Goal: Information Seeking & Learning: Learn about a topic

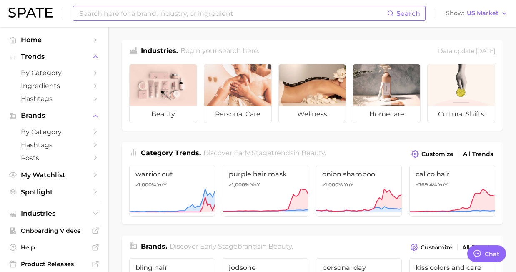
click at [211, 15] on input at bounding box center [232, 13] width 309 height 14
type input "#hairloss"
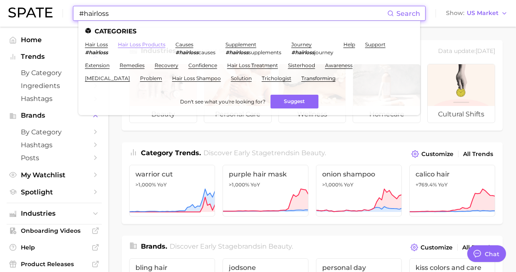
click at [131, 43] on link "hair loss products" at bounding box center [142, 44] width 48 height 6
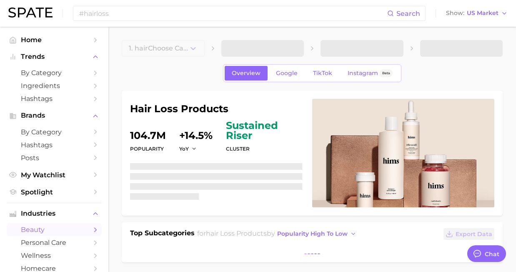
type textarea "x"
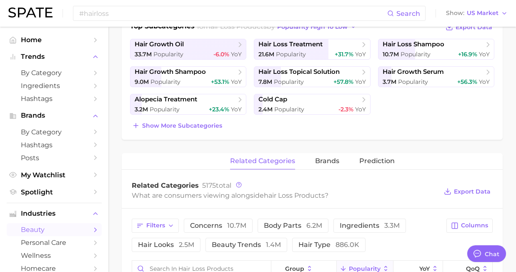
scroll to position [211, 0]
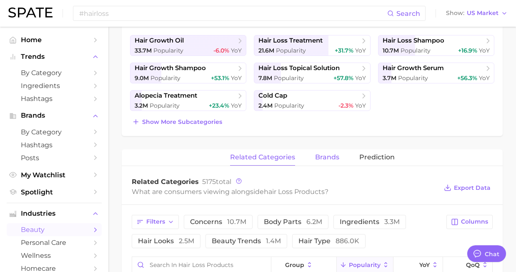
click at [329, 157] on span "brands" at bounding box center [327, 157] width 24 height 8
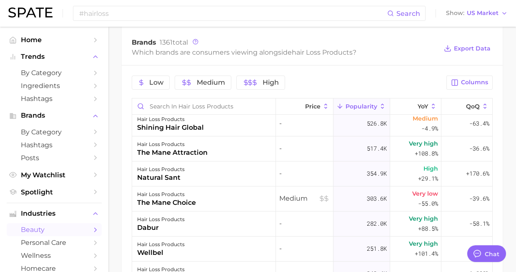
scroll to position [0, 0]
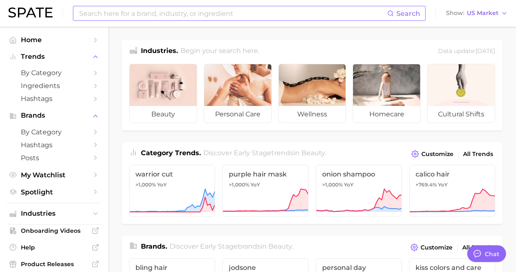
click at [178, 15] on input at bounding box center [232, 13] width 309 height 14
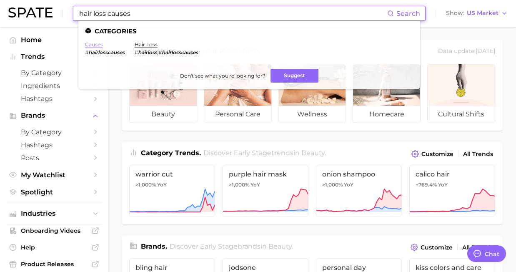
type input "hair loss causes"
click at [93, 45] on link "causes" at bounding box center [94, 44] width 18 height 6
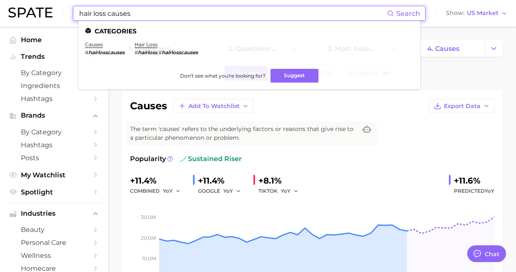
drag, startPoint x: 80, startPoint y: 13, endPoint x: 174, endPoint y: 17, distance: 93.9
click at [174, 17] on input "hair loss causes" at bounding box center [232, 13] width 309 height 14
click at [150, 45] on link "hair loss" at bounding box center [146, 44] width 23 height 6
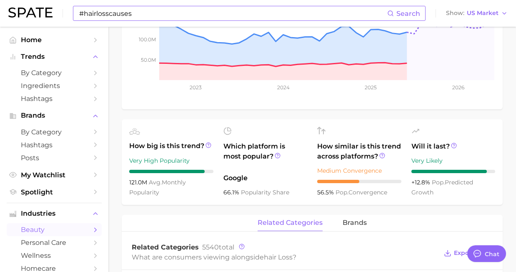
scroll to position [277, 0]
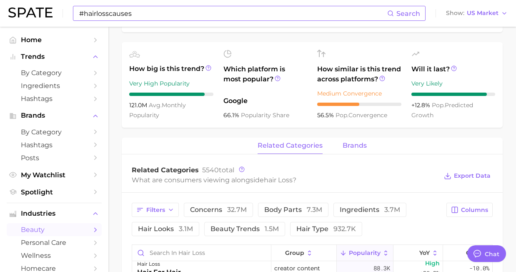
click at [351, 143] on span "brands" at bounding box center [355, 146] width 24 height 8
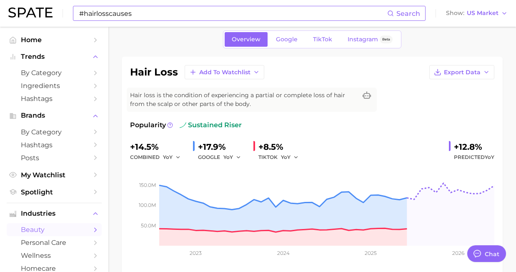
scroll to position [0, 0]
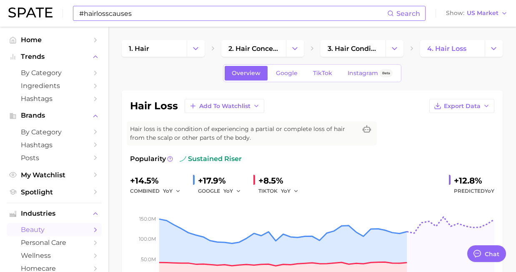
click at [132, 15] on input "#hairlosscauses" at bounding box center [232, 13] width 309 height 14
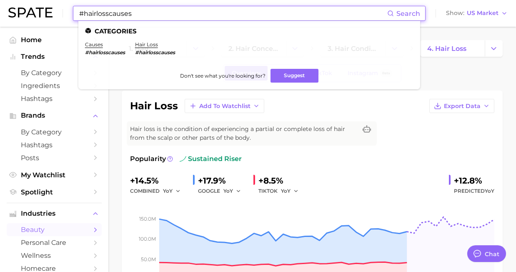
drag, startPoint x: 132, startPoint y: 15, endPoint x: 66, endPoint y: 16, distance: 65.5
click at [66, 16] on div "#hairlosscauses Search Categories causes #hairlosscauses hair loss #hairlosscau…" at bounding box center [258, 13] width 500 height 27
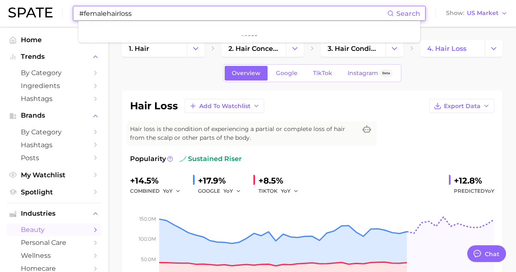
type input "#femalehairloss"
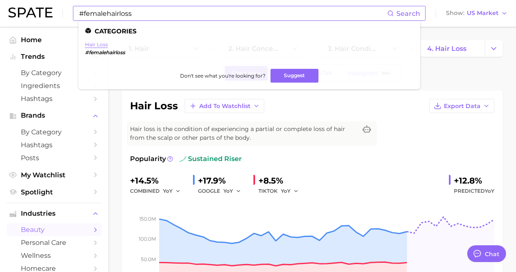
click at [98, 43] on link "hair loss" at bounding box center [96, 44] width 23 height 6
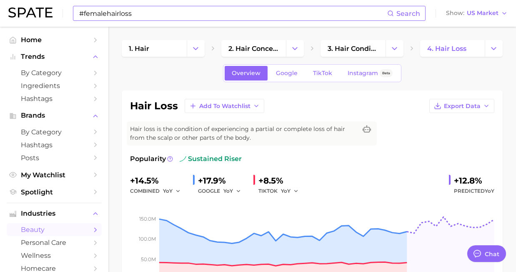
click at [294, 17] on input "#femalehairloss" at bounding box center [232, 13] width 309 height 14
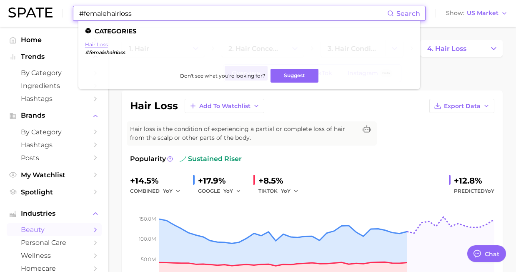
click at [96, 46] on link "hair loss" at bounding box center [96, 44] width 23 height 6
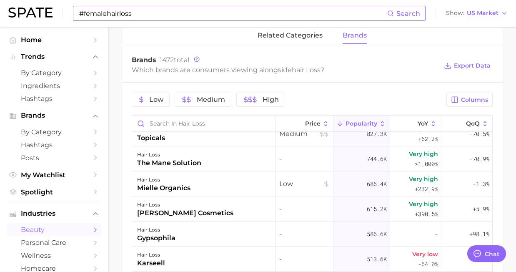
scroll to position [264, 0]
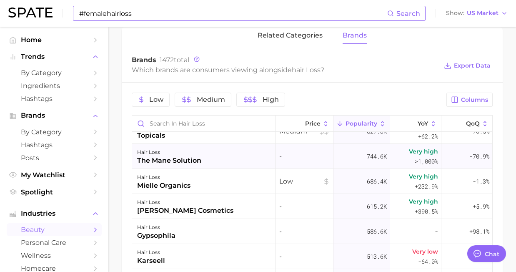
click at [187, 161] on div "the mane solution" at bounding box center [169, 161] width 64 height 10
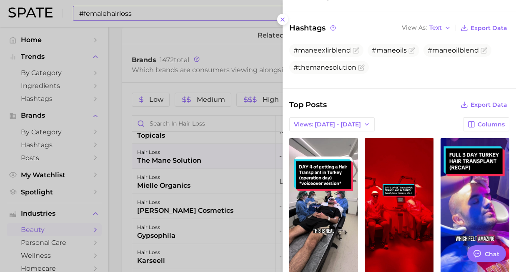
scroll to position [118, 0]
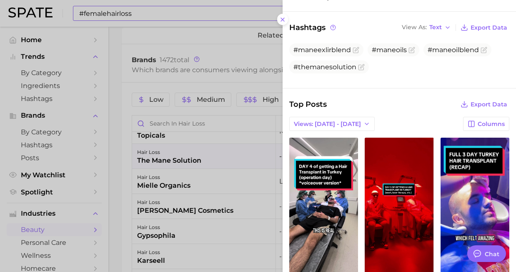
click at [174, 189] on div at bounding box center [258, 136] width 516 height 272
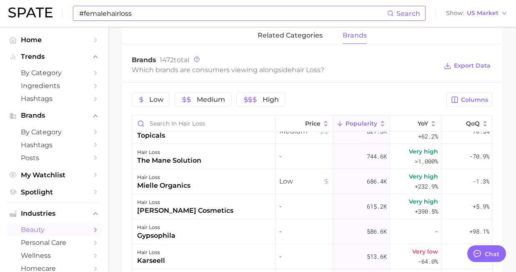
click at [174, 189] on div "mielle organics" at bounding box center [163, 186] width 53 height 10
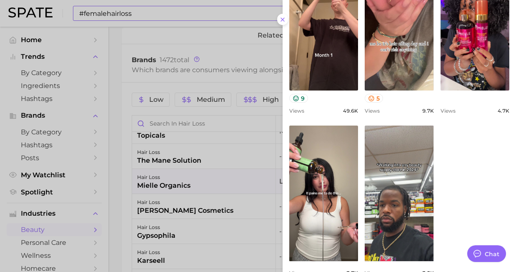
scroll to position [354, 0]
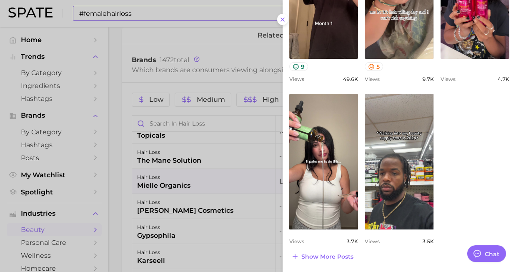
click at [237, 212] on div at bounding box center [258, 136] width 516 height 272
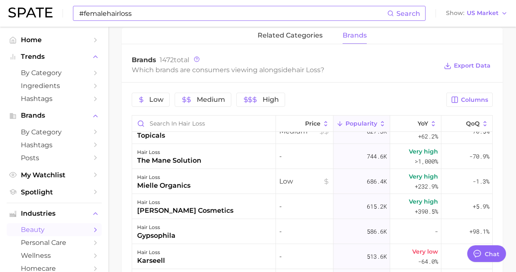
click at [237, 212] on div "hair loss [PERSON_NAME] cosmetics" at bounding box center [204, 206] width 144 height 25
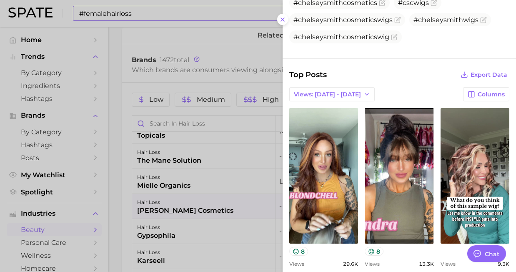
scroll to position [169, 0]
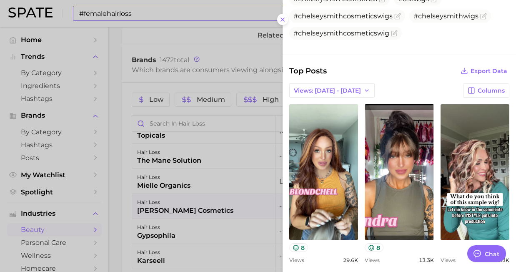
click at [171, 238] on div at bounding box center [258, 136] width 516 height 272
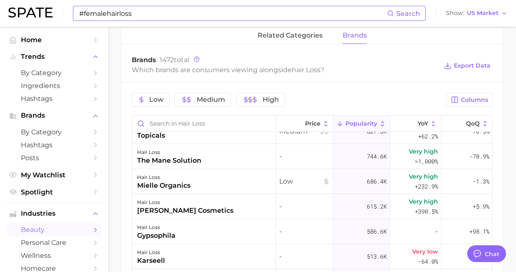
click at [171, 238] on div "gypsophila" at bounding box center [156, 236] width 38 height 10
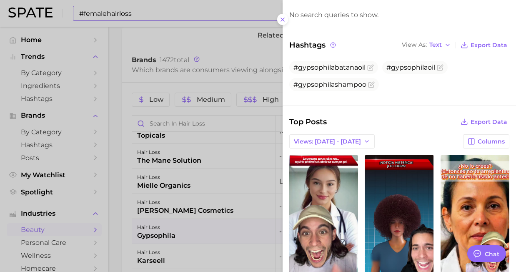
scroll to position [0, 0]
click at [163, 257] on div at bounding box center [258, 136] width 516 height 272
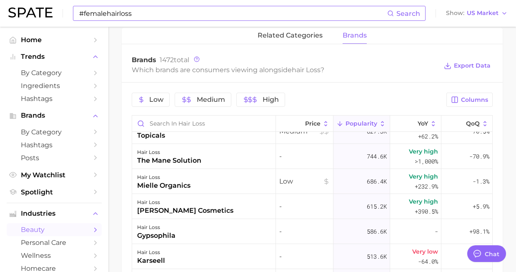
click at [163, 257] on div "karseell" at bounding box center [151, 261] width 28 height 10
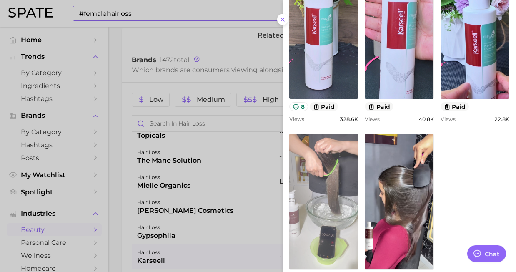
click at [332, 181] on link "view post on TikTok" at bounding box center [323, 202] width 69 height 136
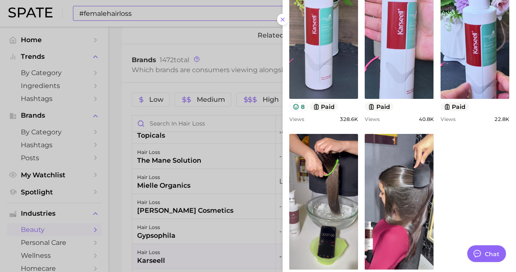
click at [173, 209] on div at bounding box center [258, 136] width 516 height 272
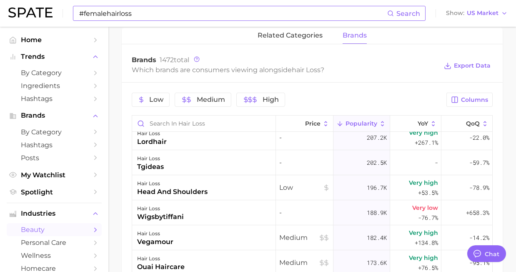
scroll to position [582, 0]
click at [198, 264] on div "hair loss ouai haircare" at bounding box center [204, 263] width 144 height 25
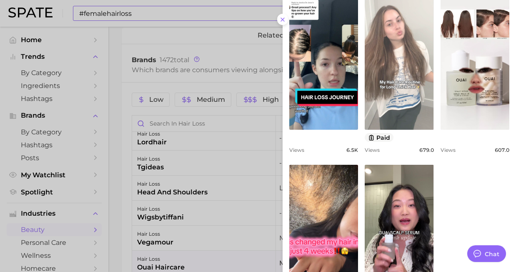
scroll to position [333, 0]
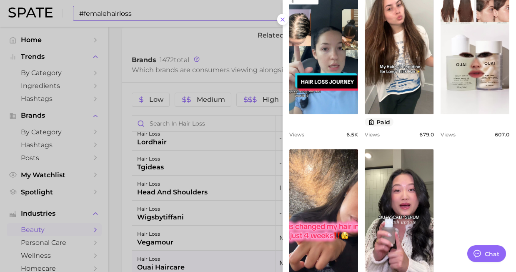
click at [170, 181] on div at bounding box center [258, 136] width 516 height 272
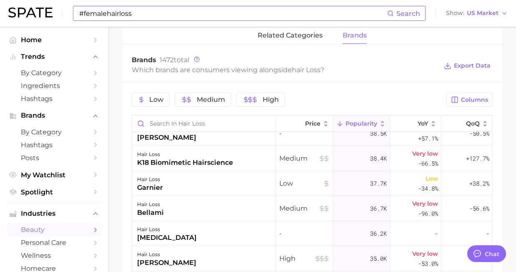
scroll to position [1613, 0]
